Goal: Navigation & Orientation: Find specific page/section

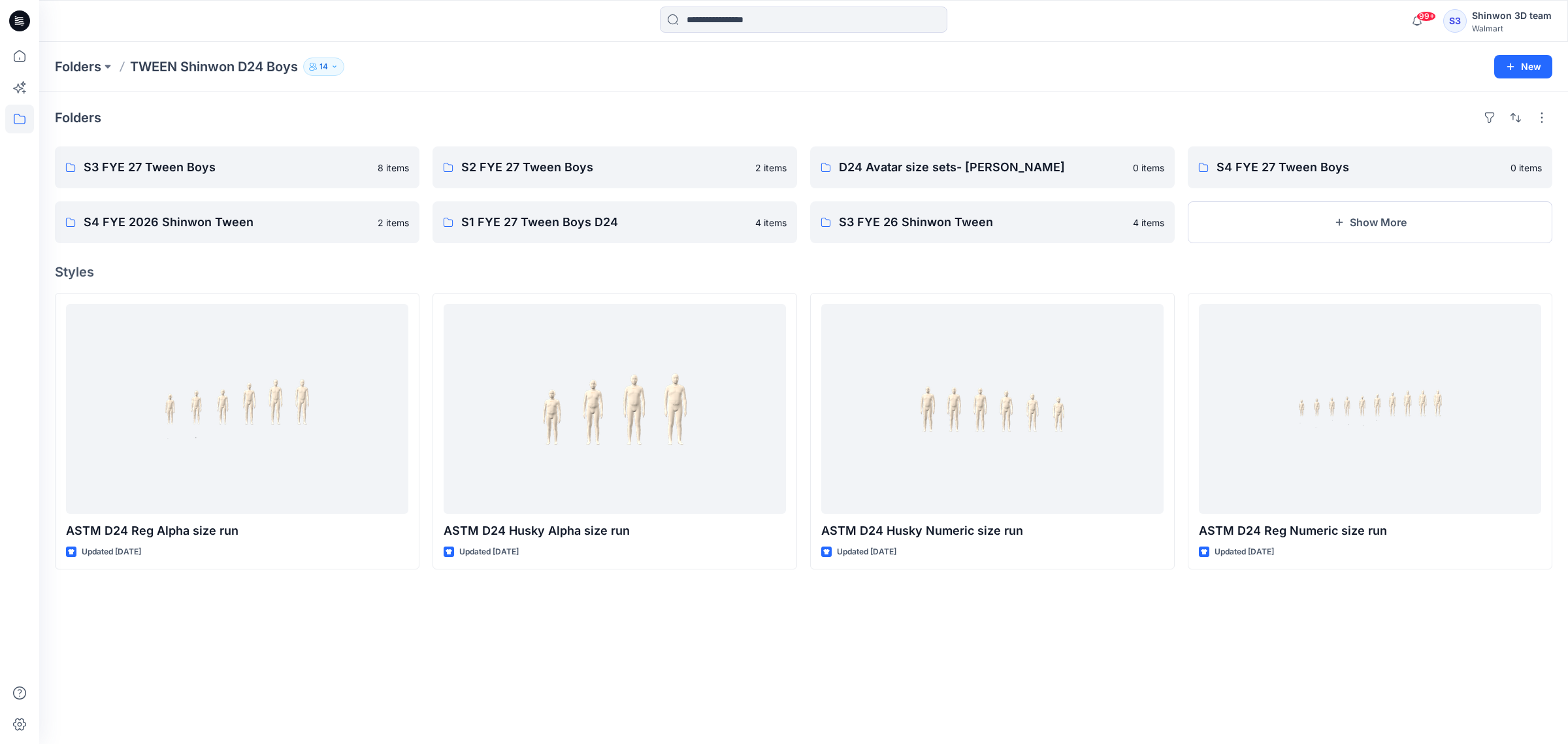
click at [1494, 596] on div "Folders S3 FYE 27 Tween Boys 8 items S4 FYE 2026 Shinwon Tween 2 items S2 FYE 2…" at bounding box center [803, 417] width 1529 height 652
click at [177, 162] on p "S3 FYE 27 Tween Boys" at bounding box center [236, 166] width 304 height 18
click at [660, 175] on p "S2 FYE 27 Tween Boys" at bounding box center [614, 166] width 304 height 18
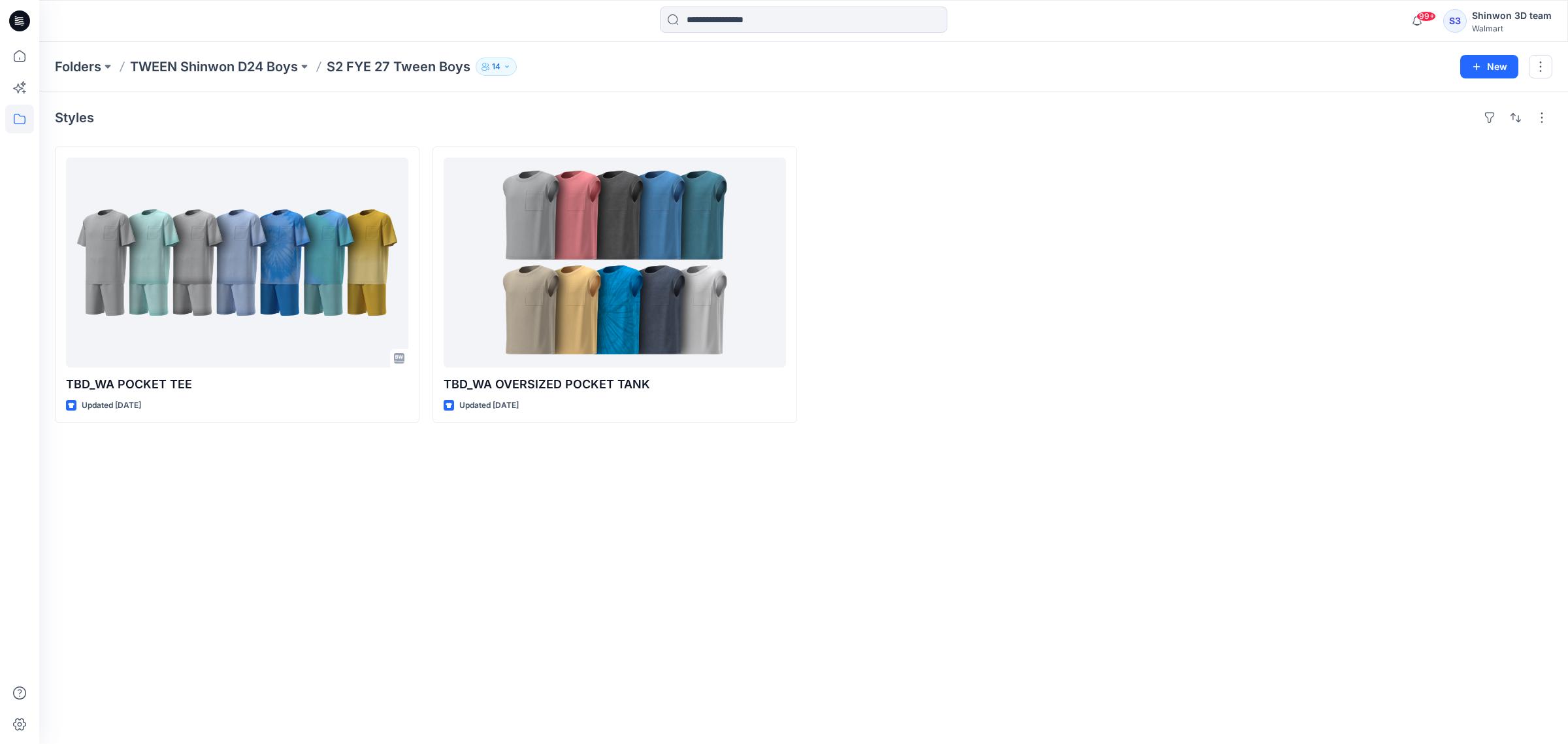
click at [1174, 580] on div "Styles TBD_WA POCKET TEE Updated [DATE] TBD_WA OVERSIZED POCKET TANK Updated [D…" at bounding box center [803, 417] width 1529 height 652
click at [1126, 539] on div "Styles TBD_WA POCKET TEE Updated [DATE] TBD_WA OVERSIZED POCKET TANK Updated [D…" at bounding box center [803, 417] width 1529 height 652
click at [965, 566] on div "Styles TBD_WA POCKET TEE Updated [DATE] TBD_WA OVERSIZED POCKET TANK Updated [D…" at bounding box center [803, 417] width 1529 height 652
click at [792, 664] on div "Styles TBD_WA POCKET TEE Updated [DATE] TBD_WA OVERSIZED POCKET TANK Updated [D…" at bounding box center [803, 417] width 1529 height 652
click at [909, 596] on div "Styles TBD_WA POCKET TEE Updated [DATE] TBD_WA OVERSIZED POCKET TANK Updated [D…" at bounding box center [803, 417] width 1529 height 652
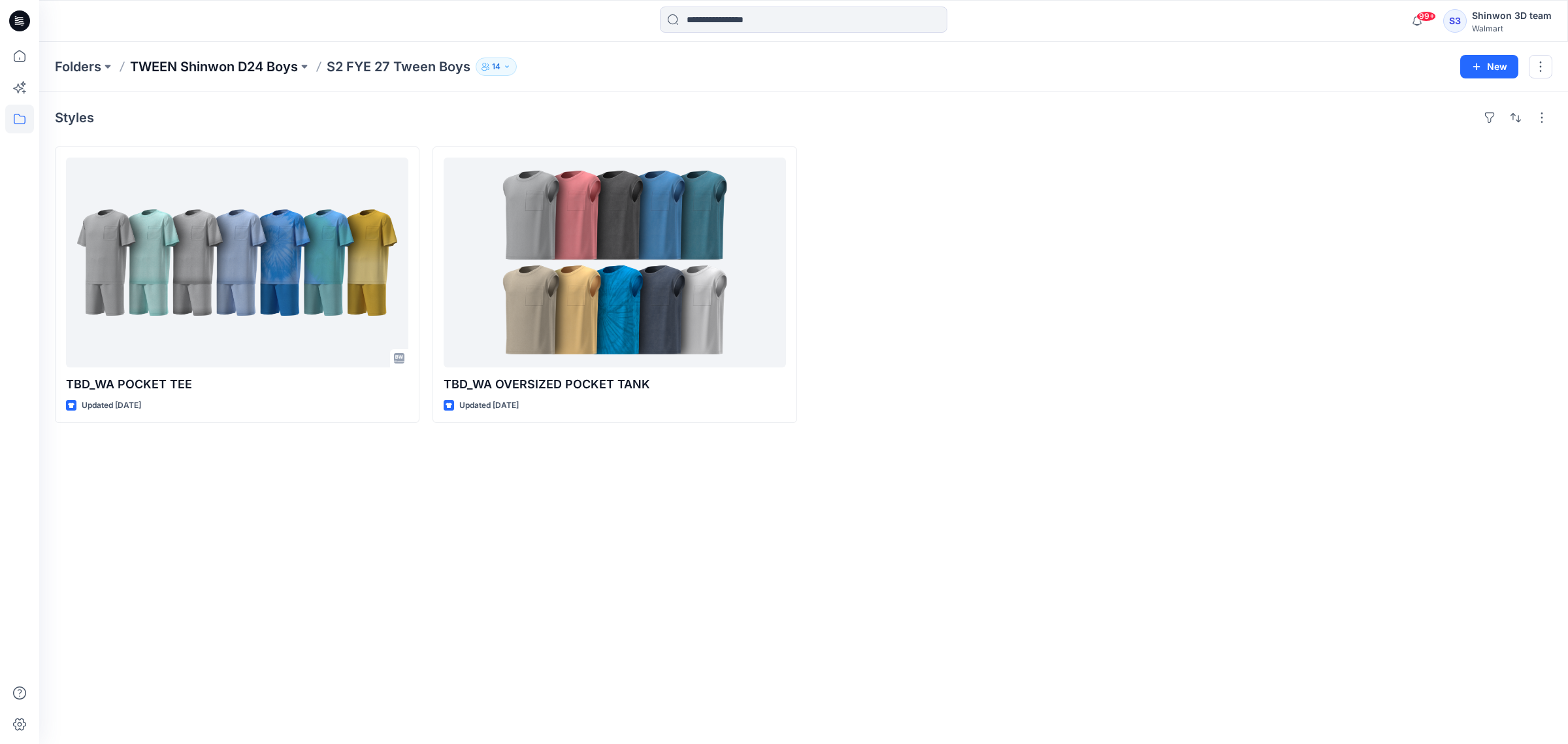
click at [229, 64] on p "TWEEN Shinwon D24 Boys" at bounding box center [214, 66] width 168 height 18
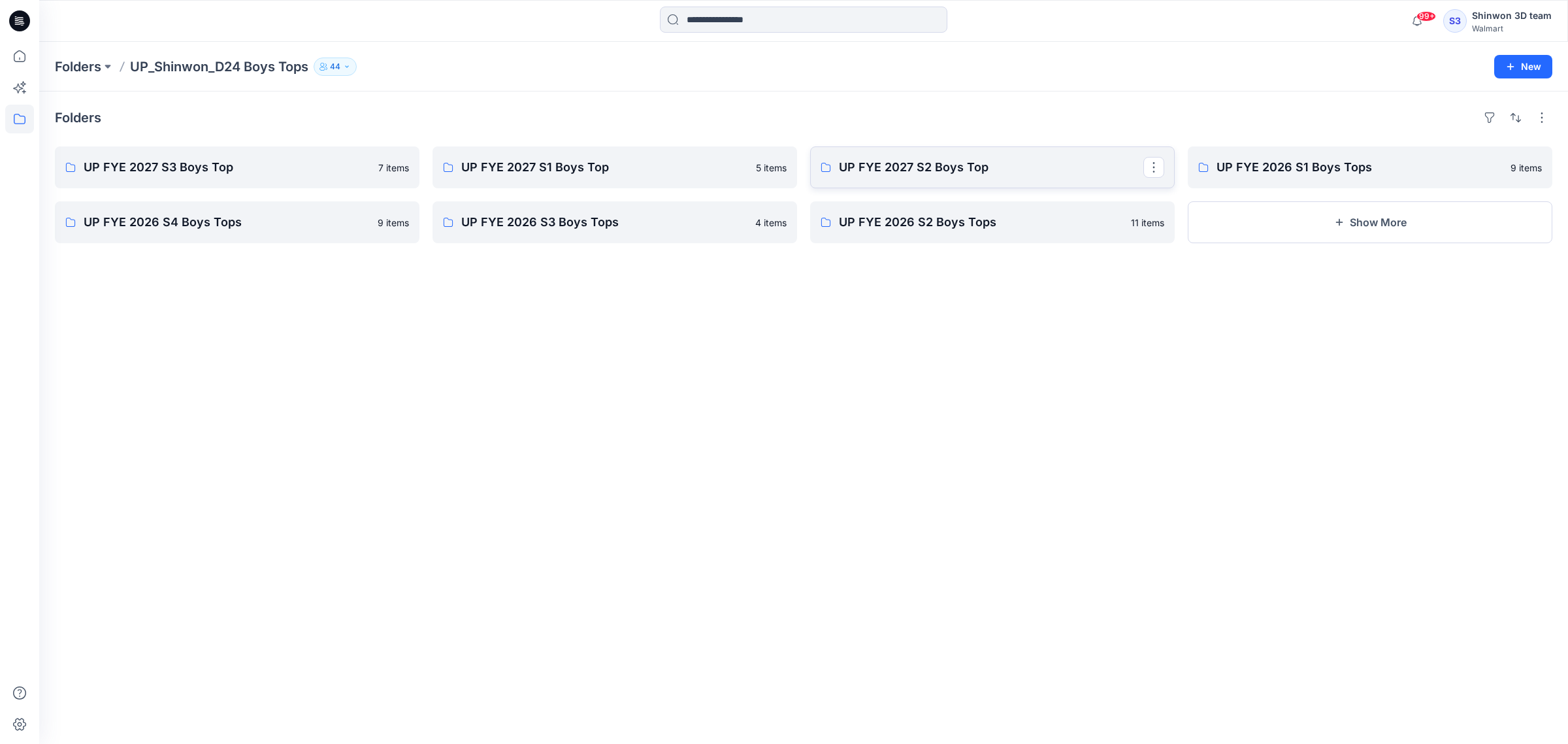
click at [911, 166] on p "UP FYE 2027 S2 Boys Top" at bounding box center [991, 166] width 304 height 18
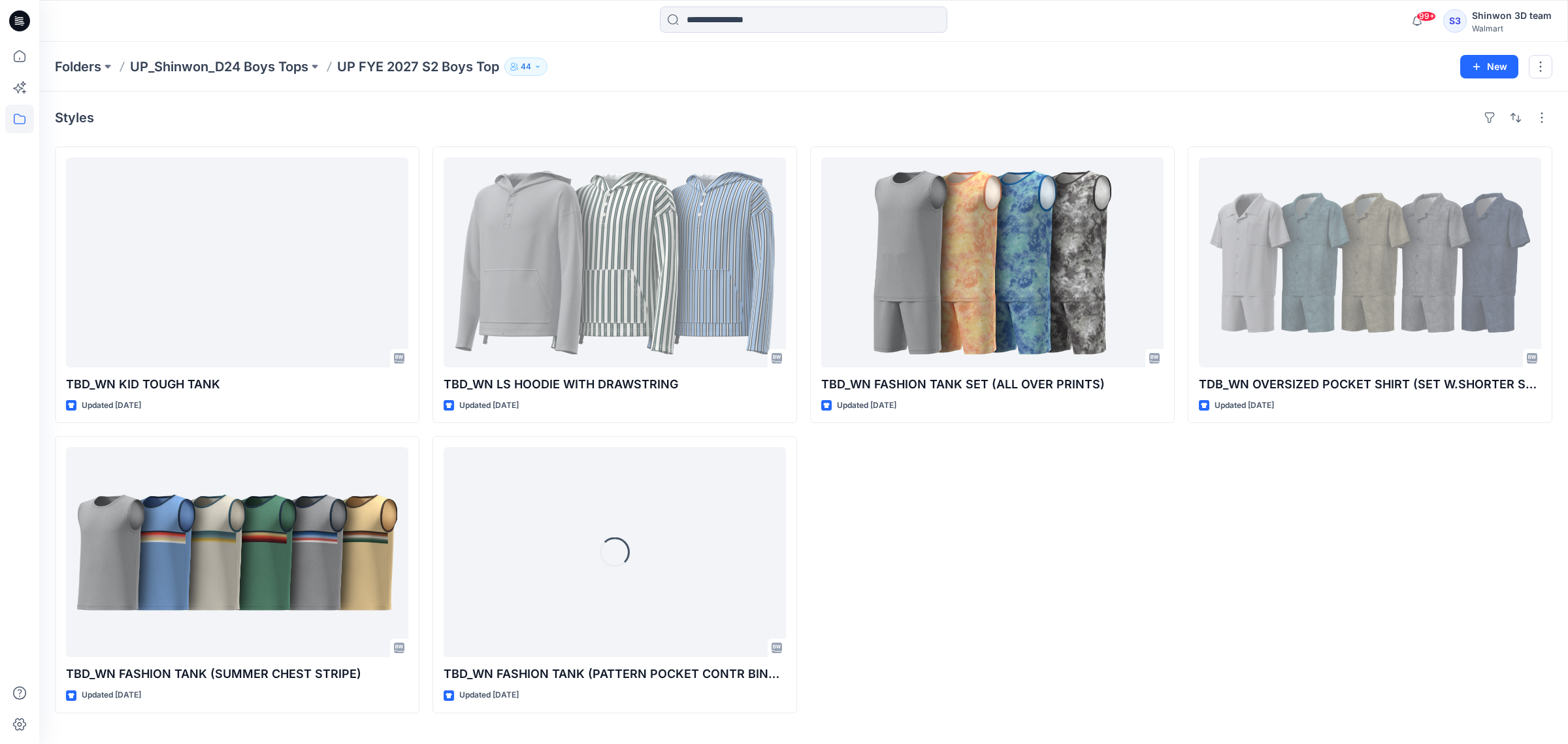
click at [1145, 592] on div "TBD_WN FASHION TANK SET (ALL OVER PRINTS) Updated 20 days ago" at bounding box center [992, 429] width 364 height 566
